Goal: Book appointment/travel/reservation

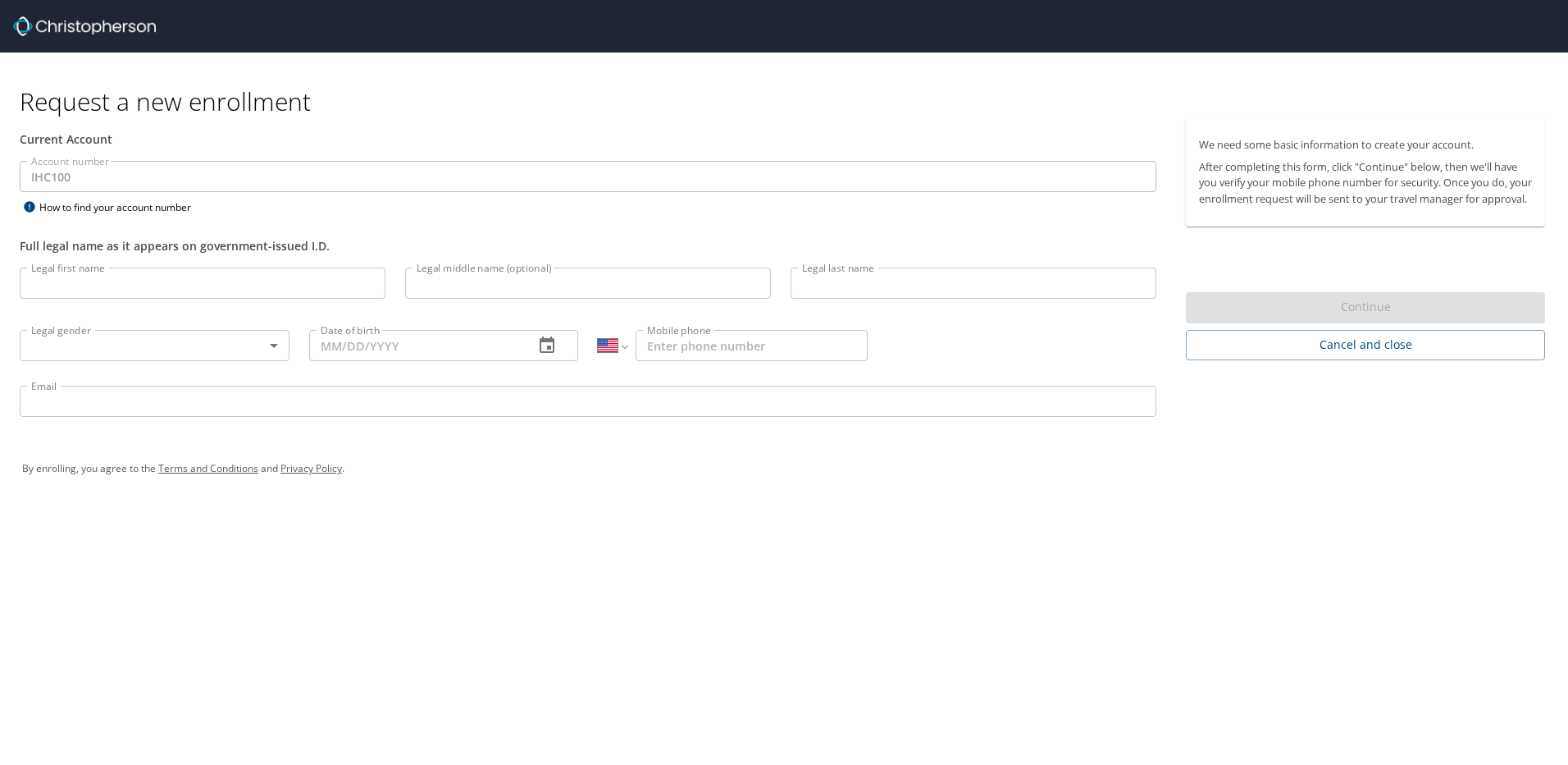
select select "US"
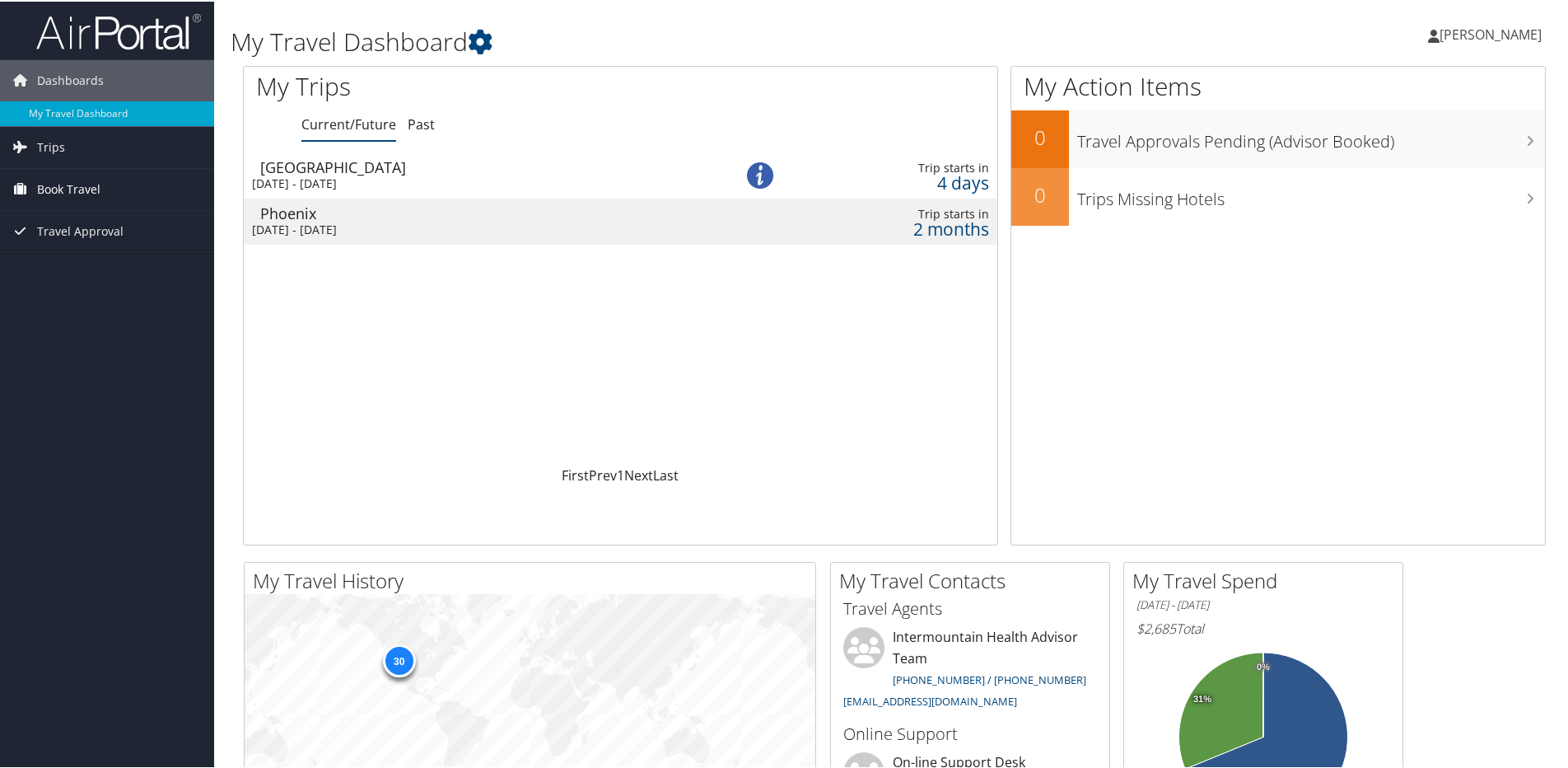
click at [82, 185] on span "Book Travel" at bounding box center [68, 187] width 64 height 41
click at [79, 264] on link "Book/Manage Online Trips" at bounding box center [107, 270] width 214 height 25
click at [121, 227] on link "Agent Booking Request" at bounding box center [107, 221] width 214 height 25
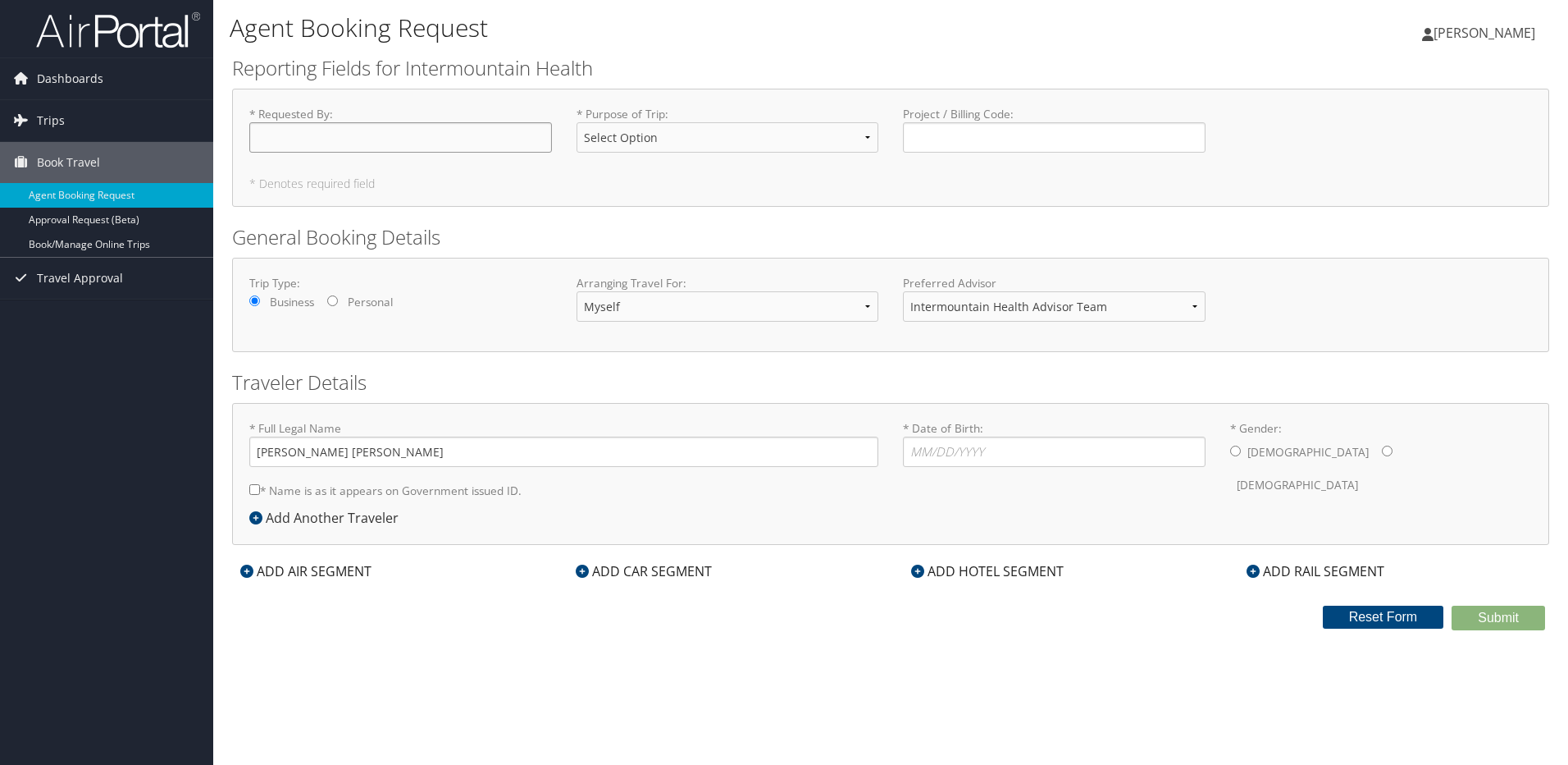
click at [452, 149] on input "* Requested By : Required" at bounding box center [400, 137] width 303 height 30
click at [844, 134] on select "Select Option 3rd Party Reimbursable Business CME Conf or Education Groups Pers…" at bounding box center [728, 137] width 303 height 30
select select "Business"
click at [577, 122] on select "Select Option 3rd Party Reimbursable Business CME Conf or Education Groups Pers…" at bounding box center [728, 137] width 303 height 30
click at [826, 302] on select "Myself Another Traveler Guest Traveler" at bounding box center [728, 306] width 303 height 30
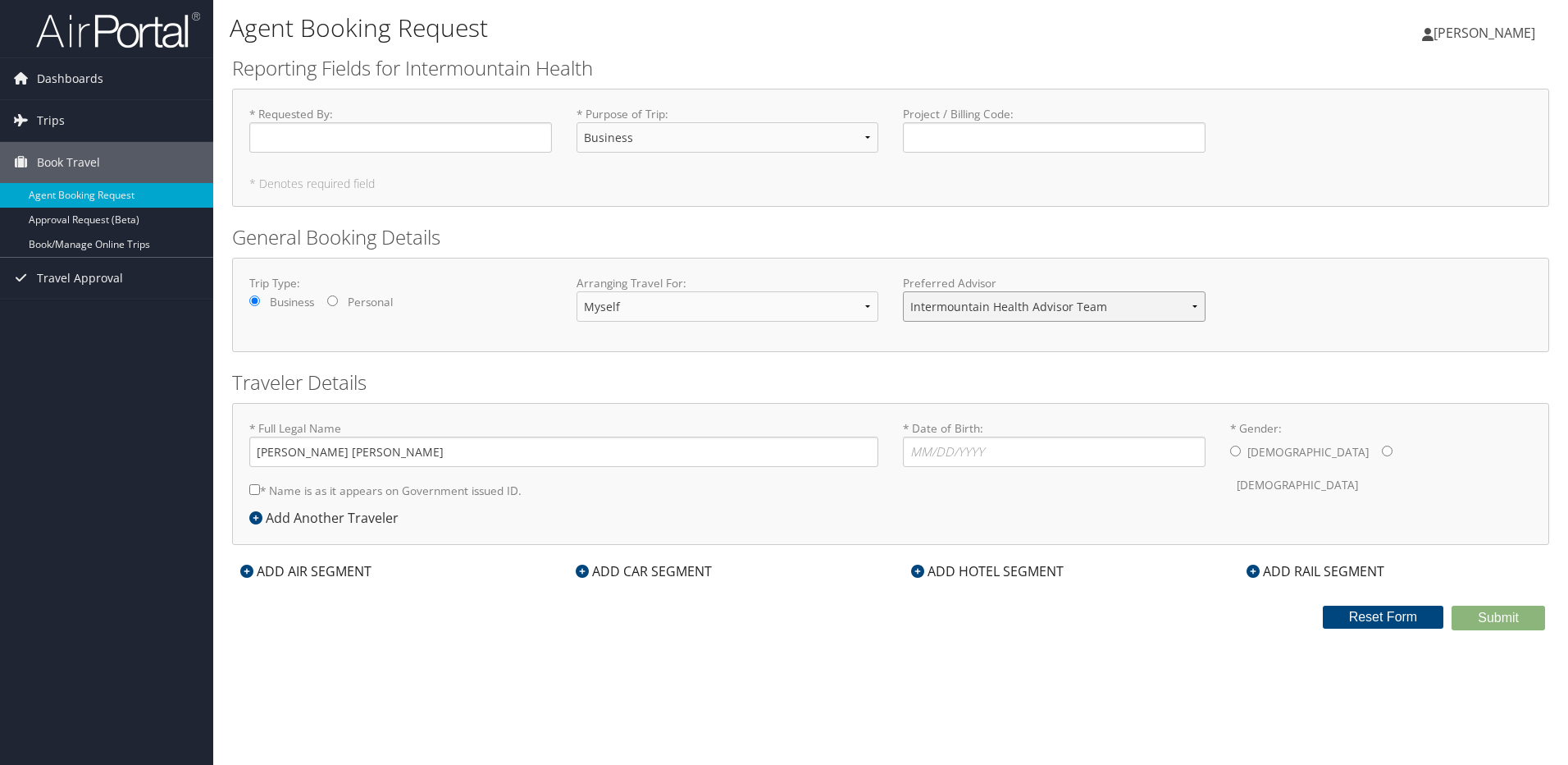
click at [1179, 305] on select "Intermountain Health Advisor Team" at bounding box center [1054, 306] width 303 height 30
click at [256, 516] on icon at bounding box center [256, 518] width 13 height 13
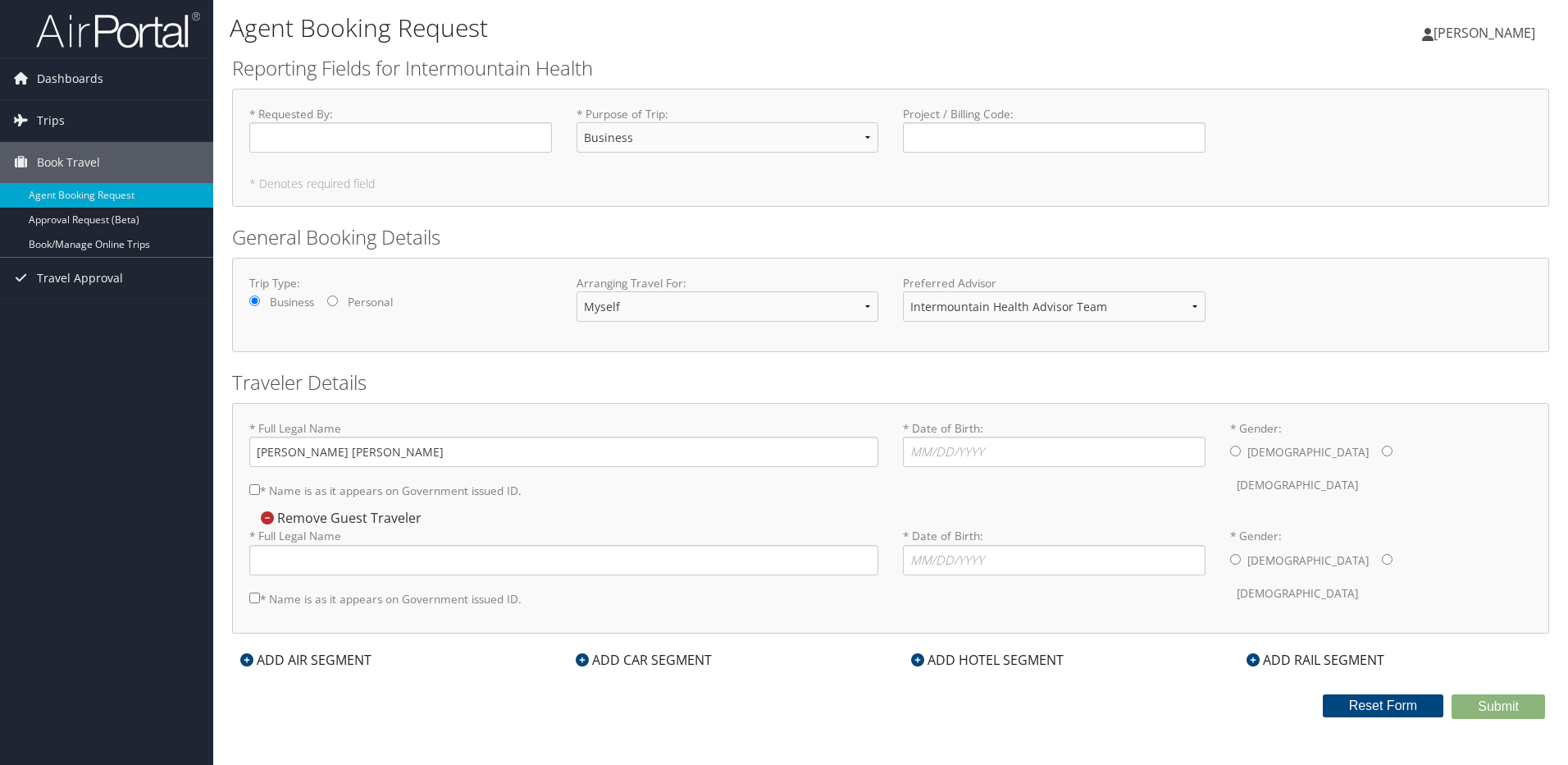
click at [273, 519] on icon at bounding box center [267, 518] width 13 height 13
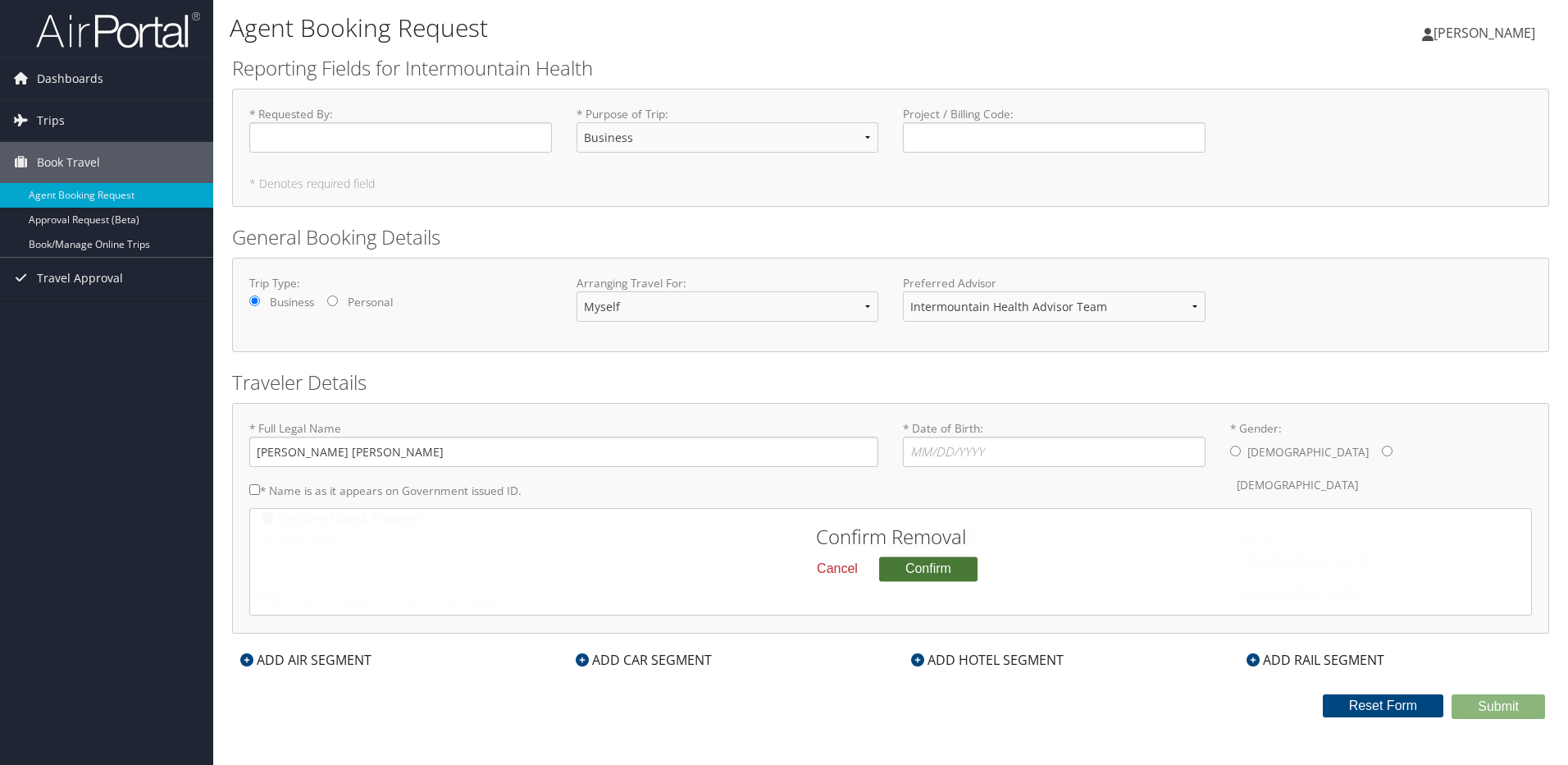
click at [941, 570] on button "Confirm" at bounding box center [928, 569] width 98 height 25
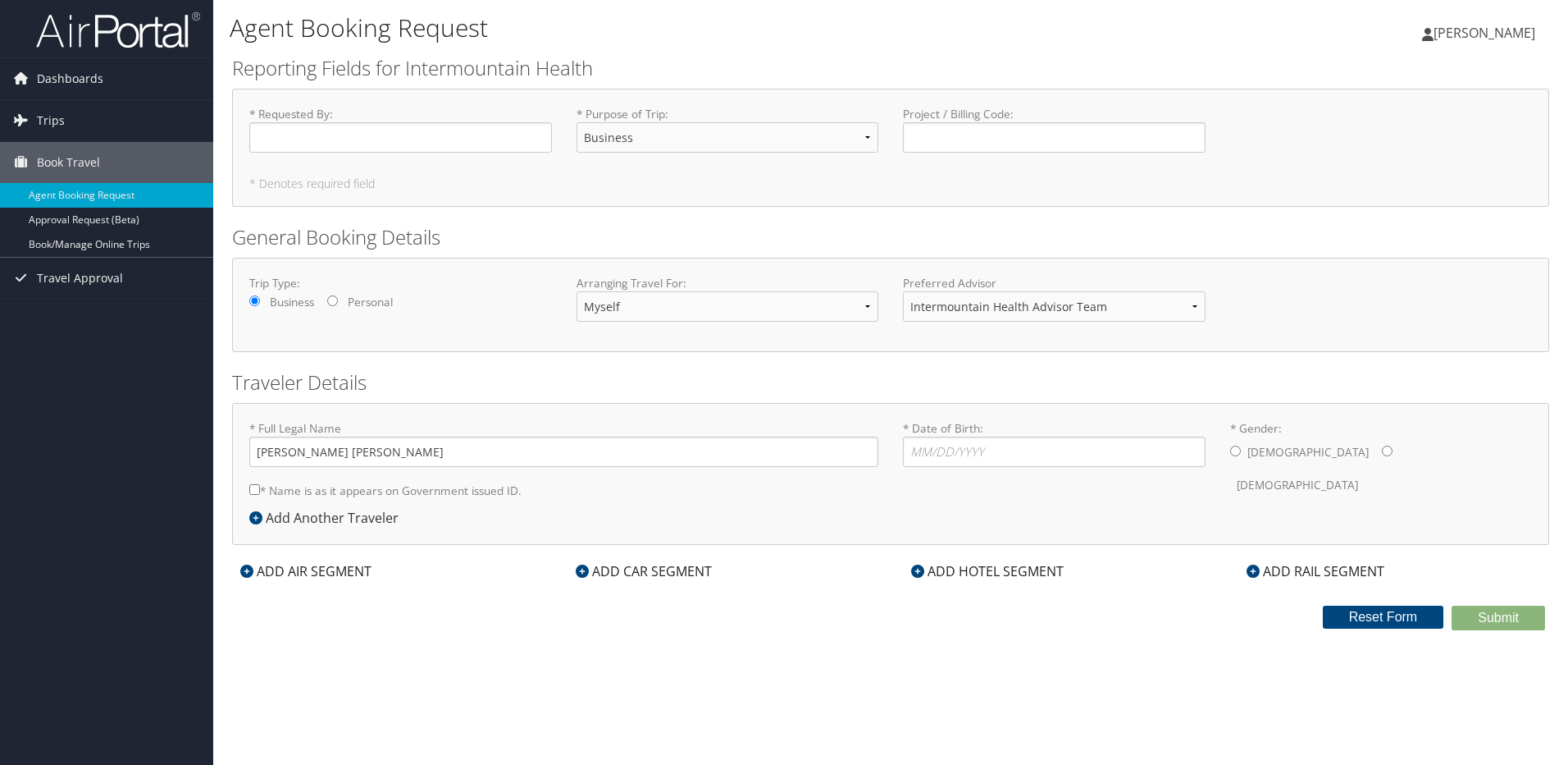
click at [850, 323] on div "Arranging Travel For: Myself Another Traveler Guest Traveler" at bounding box center [728, 304] width 328 height 60
click at [856, 306] on select "Myself Another Traveler Guest Traveler" at bounding box center [728, 306] width 303 height 30
select select "another"
click at [577, 291] on select "Myself Another Traveler Guest Traveler" at bounding box center [728, 306] width 303 height 30
click at [444, 462] on input "* Full Legal Name" at bounding box center [564, 451] width 629 height 30
